Goal: Find specific page/section: Find specific page/section

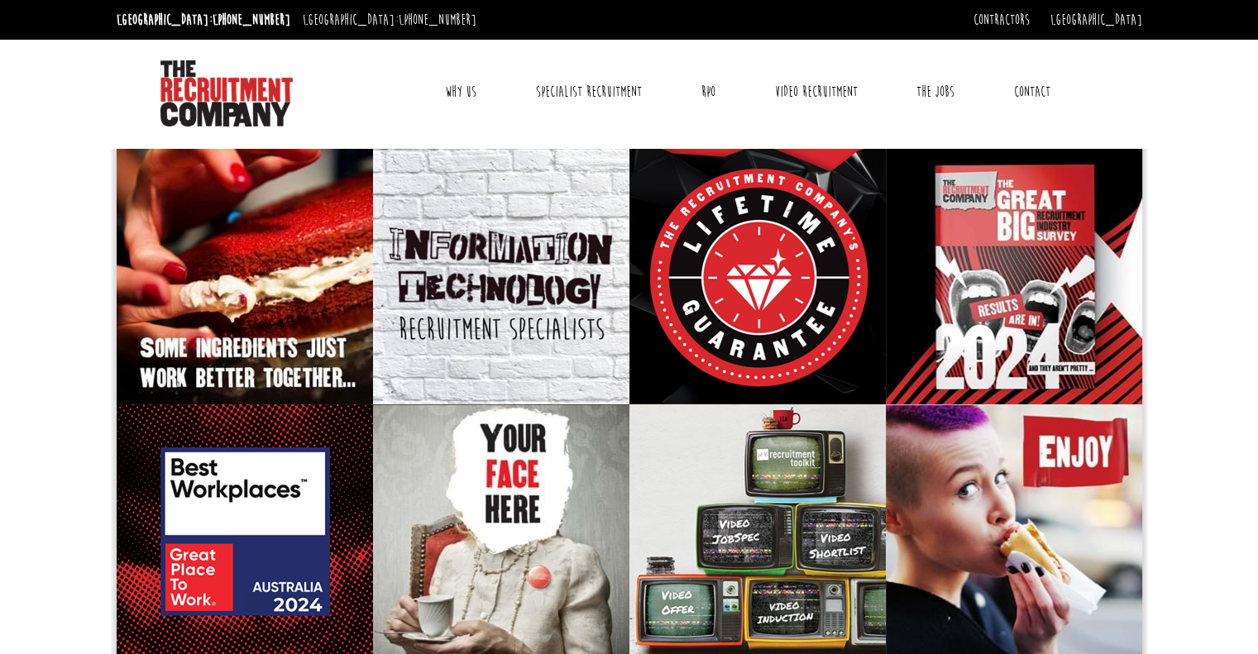
click at [465, 87] on link "Why Us" at bounding box center [461, 91] width 56 height 41
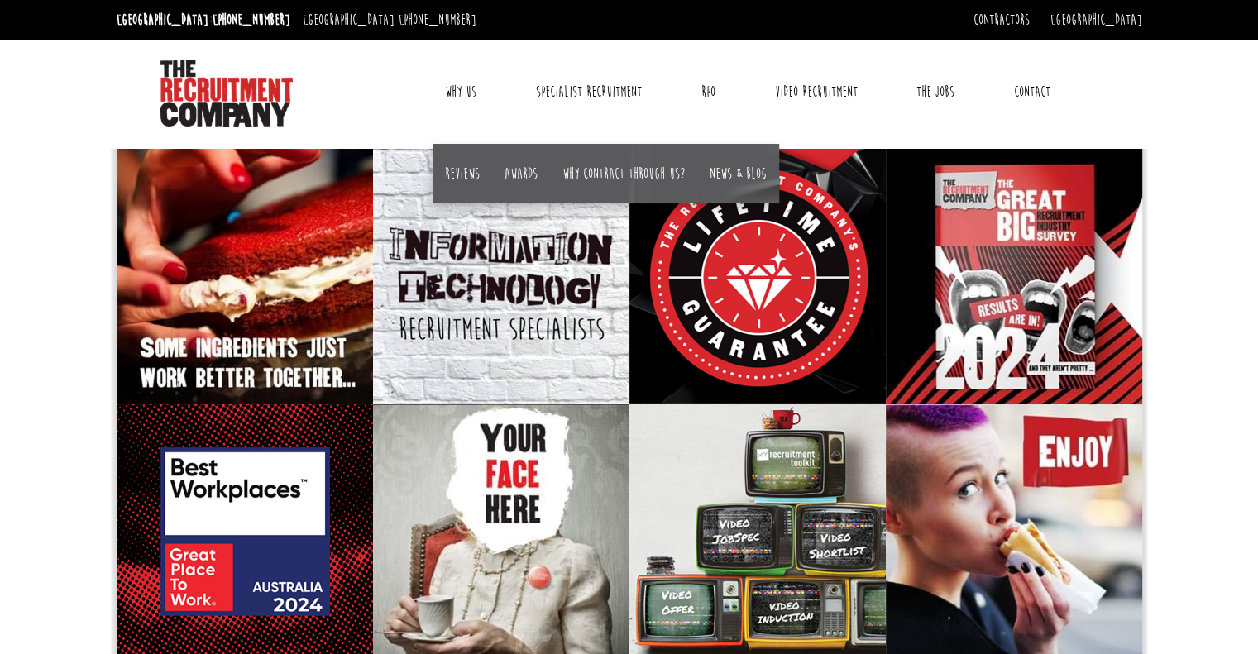
click at [462, 92] on link "Why Us" at bounding box center [461, 91] width 56 height 41
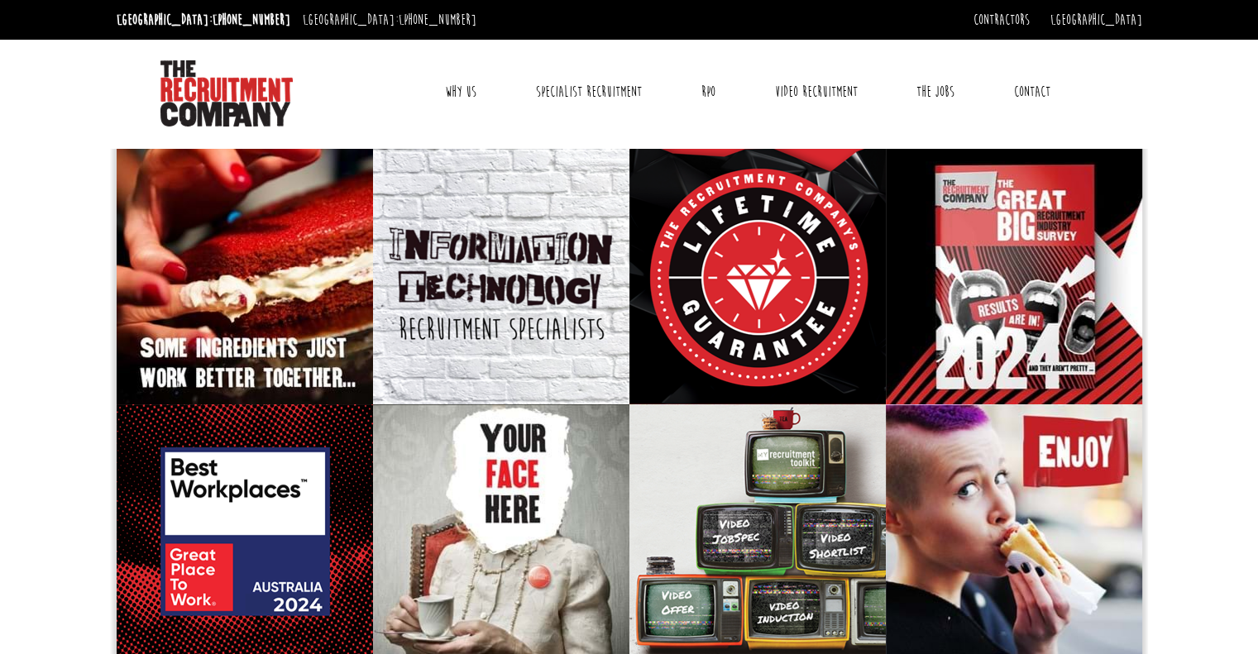
click at [453, 85] on link "Why Us" at bounding box center [461, 91] width 56 height 41
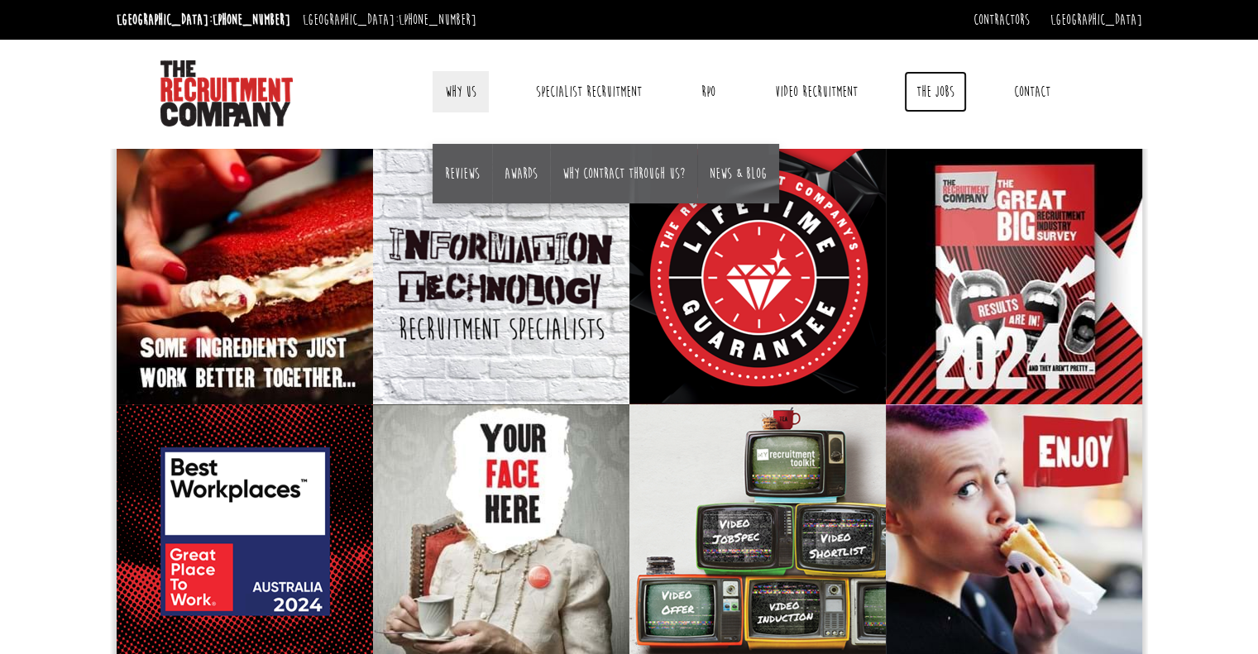
click at [922, 94] on link "The Jobs" at bounding box center [935, 91] width 63 height 41
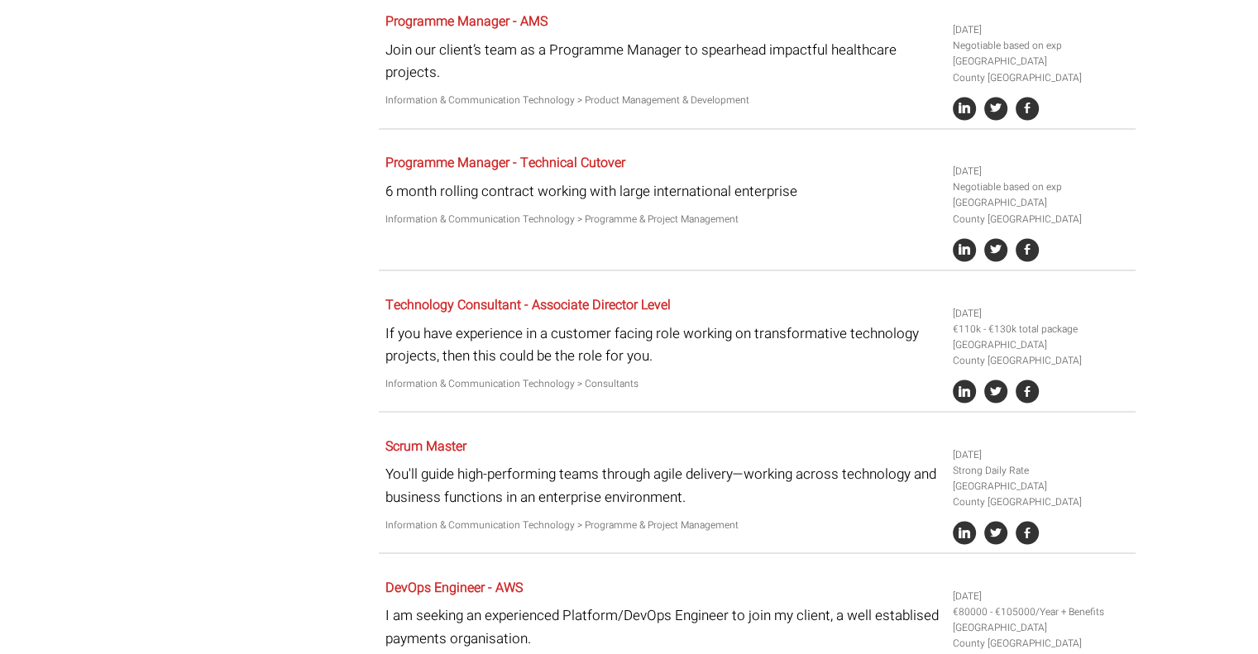
scroll to position [3342, 0]
